Goal: Transaction & Acquisition: Purchase product/service

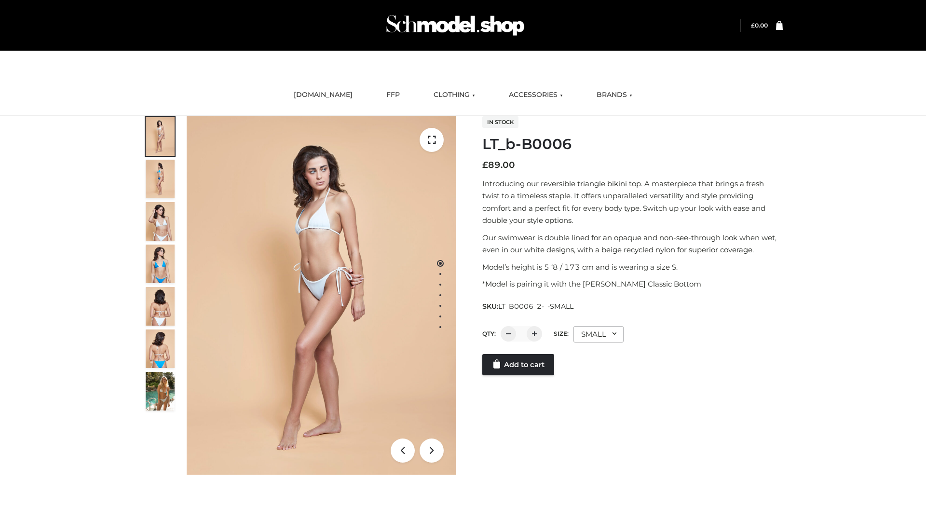
click at [519, 365] on link "Add to cart" at bounding box center [518, 364] width 72 height 21
